Goal: Find specific page/section: Find specific page/section

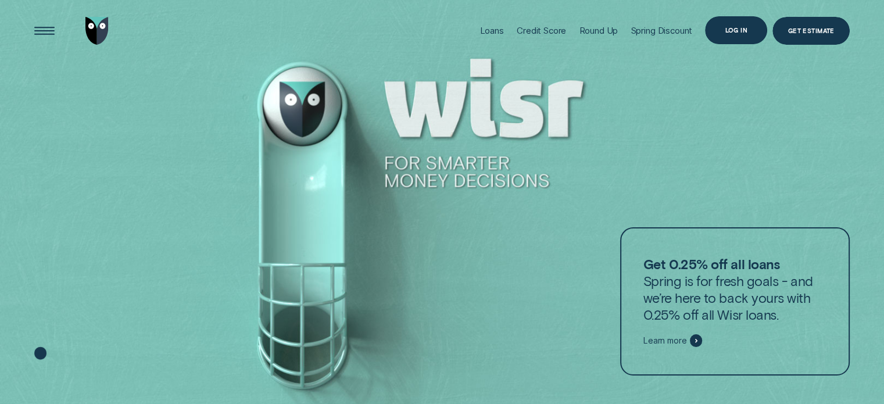
click at [738, 17] on div "Log in" at bounding box center [736, 30] width 62 height 28
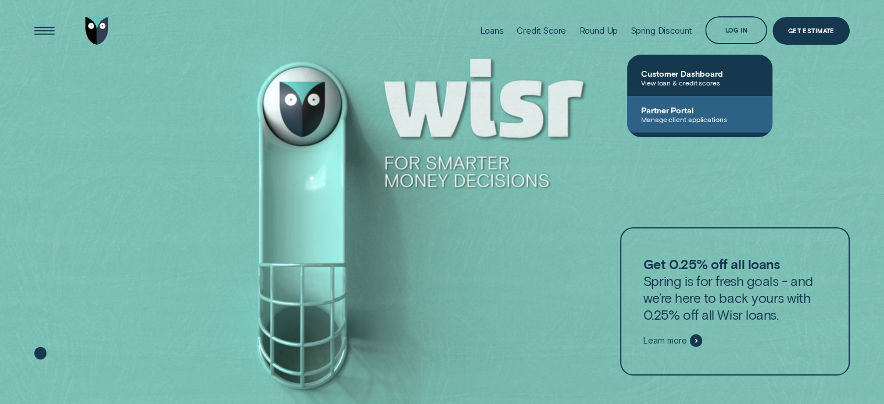
click at [695, 118] on span "Manage client applications" at bounding box center [699, 119] width 117 height 8
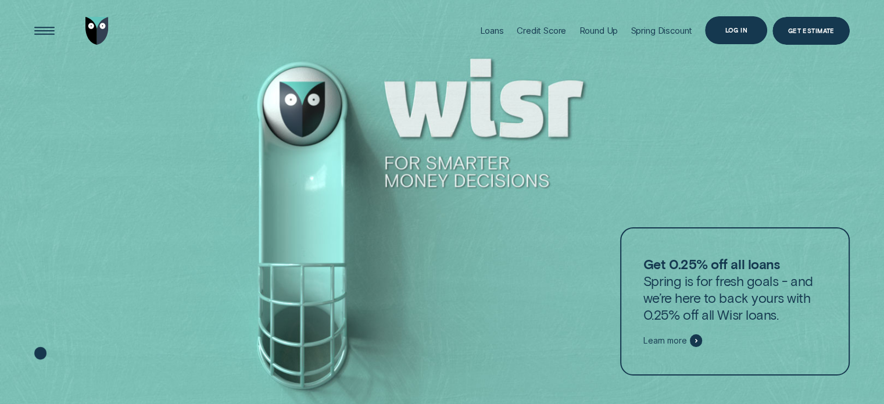
click at [751, 27] on div "Log in" at bounding box center [736, 30] width 62 height 28
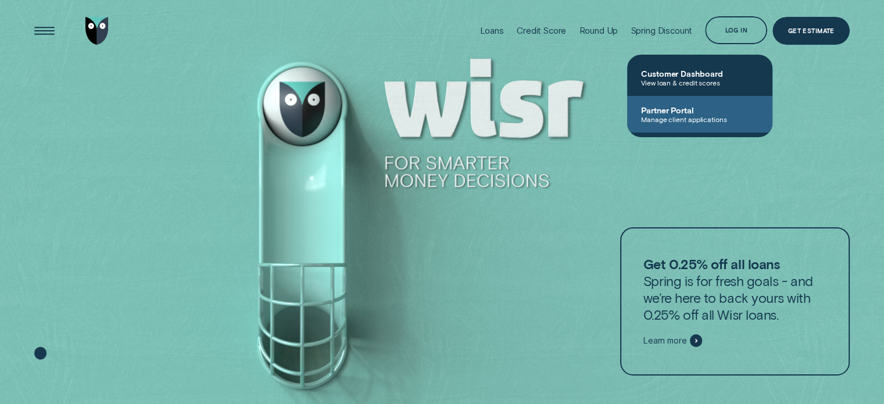
click at [696, 116] on span "Manage client applications" at bounding box center [699, 119] width 117 height 8
